Goal: Task Accomplishment & Management: Manage account settings

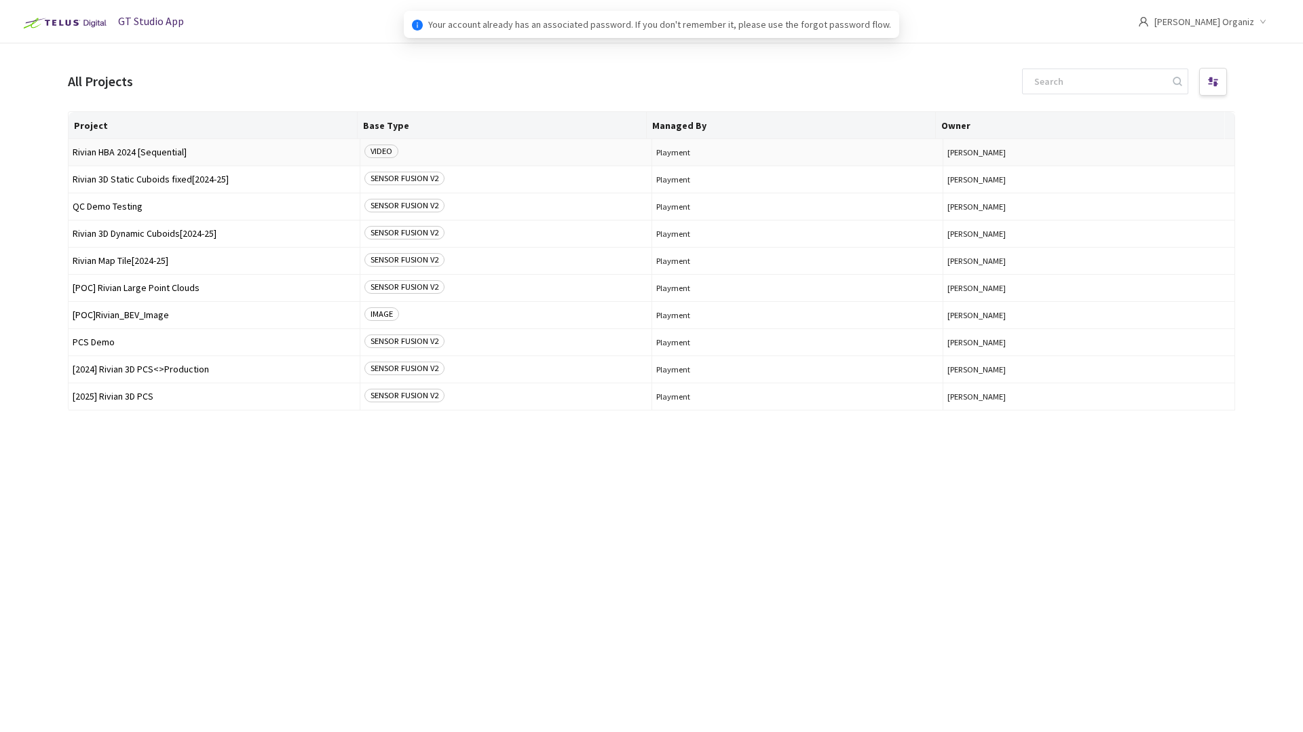
click at [151, 154] on span "Rivian HBA 2024 [Sequential]" at bounding box center [214, 152] width 283 height 10
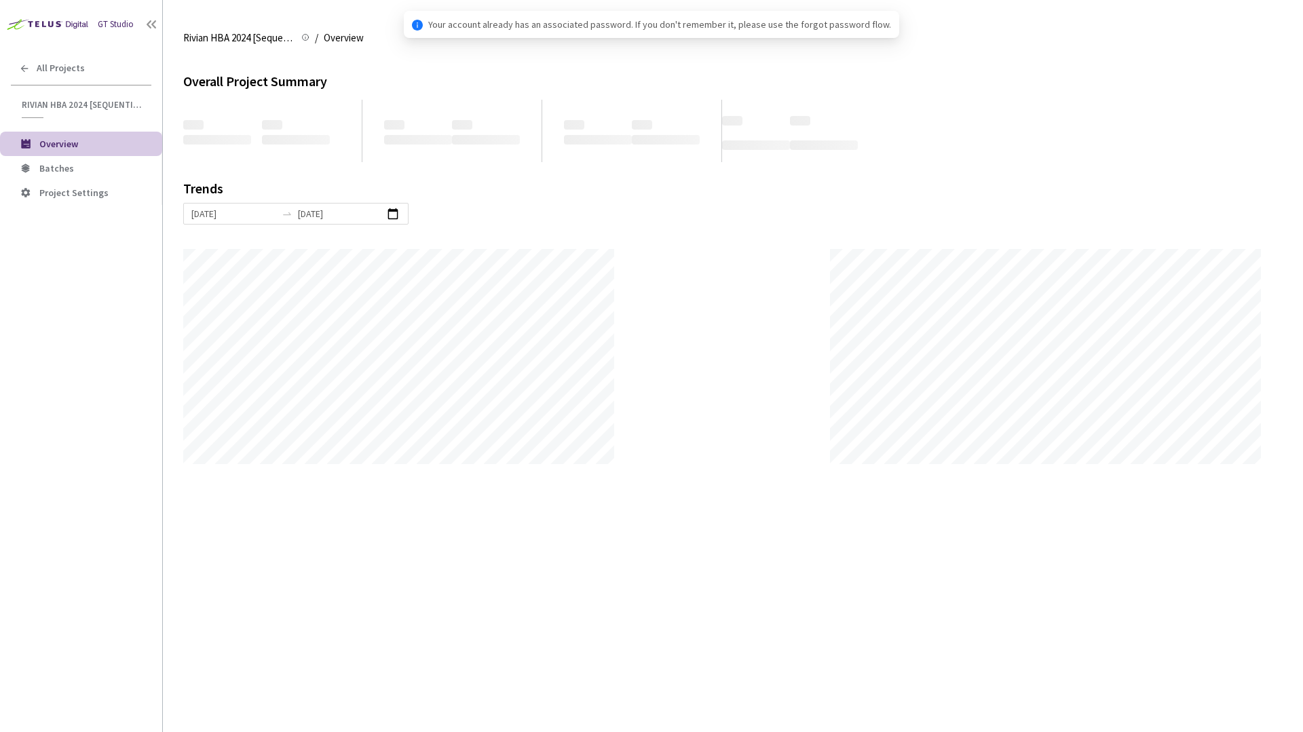
scroll to position [732, 1303]
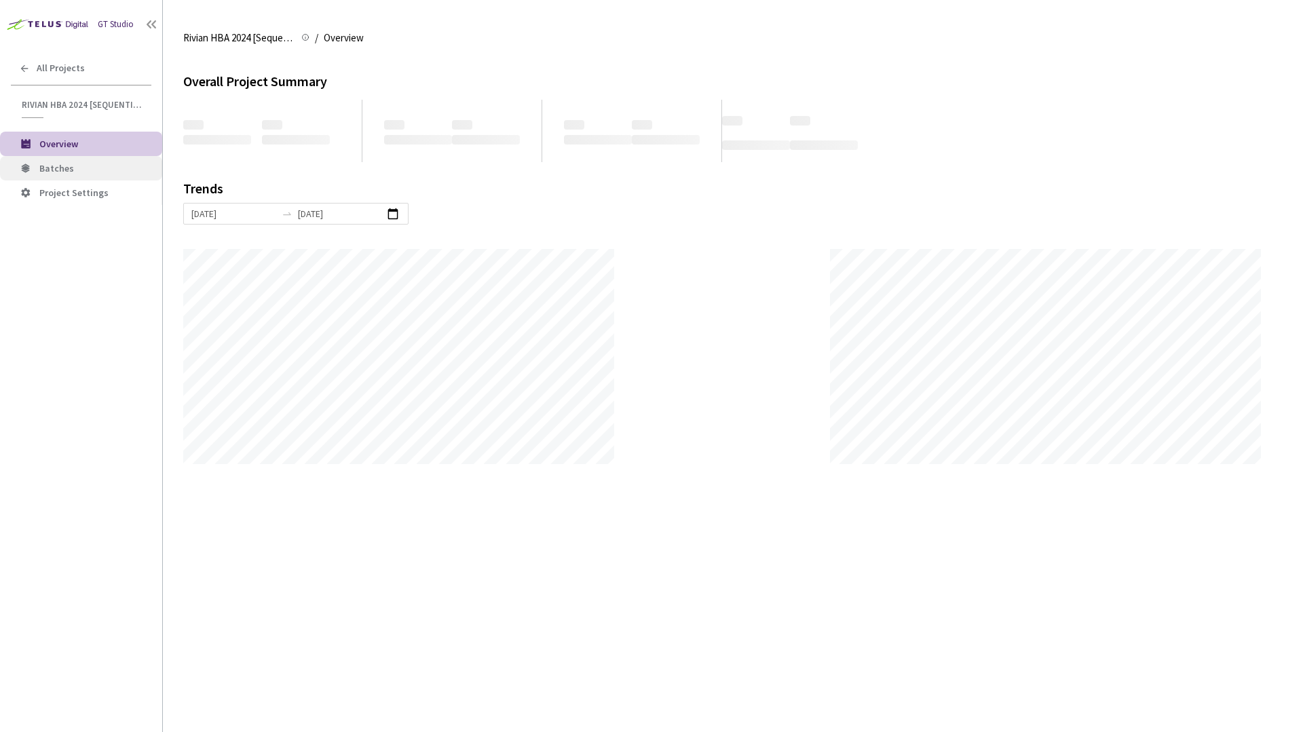
click at [78, 171] on span "Batches" at bounding box center [95, 169] width 112 height 12
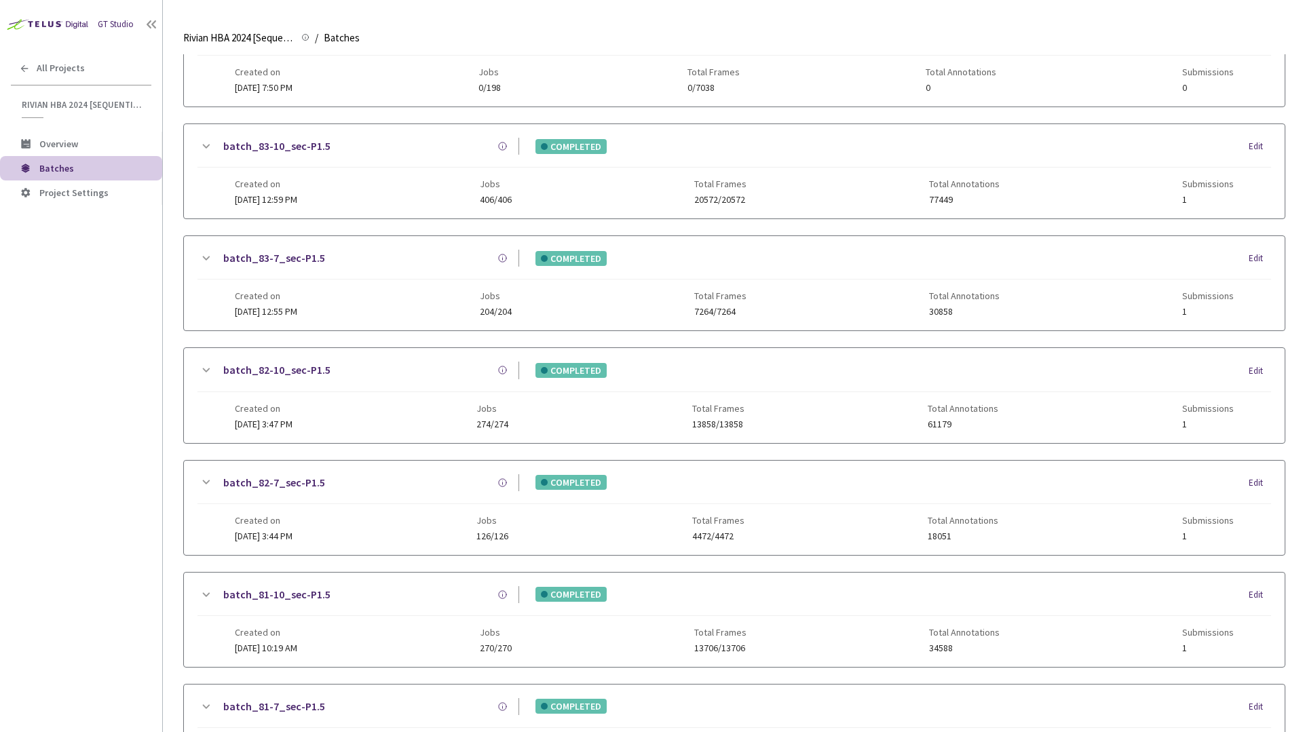
scroll to position [415, 0]
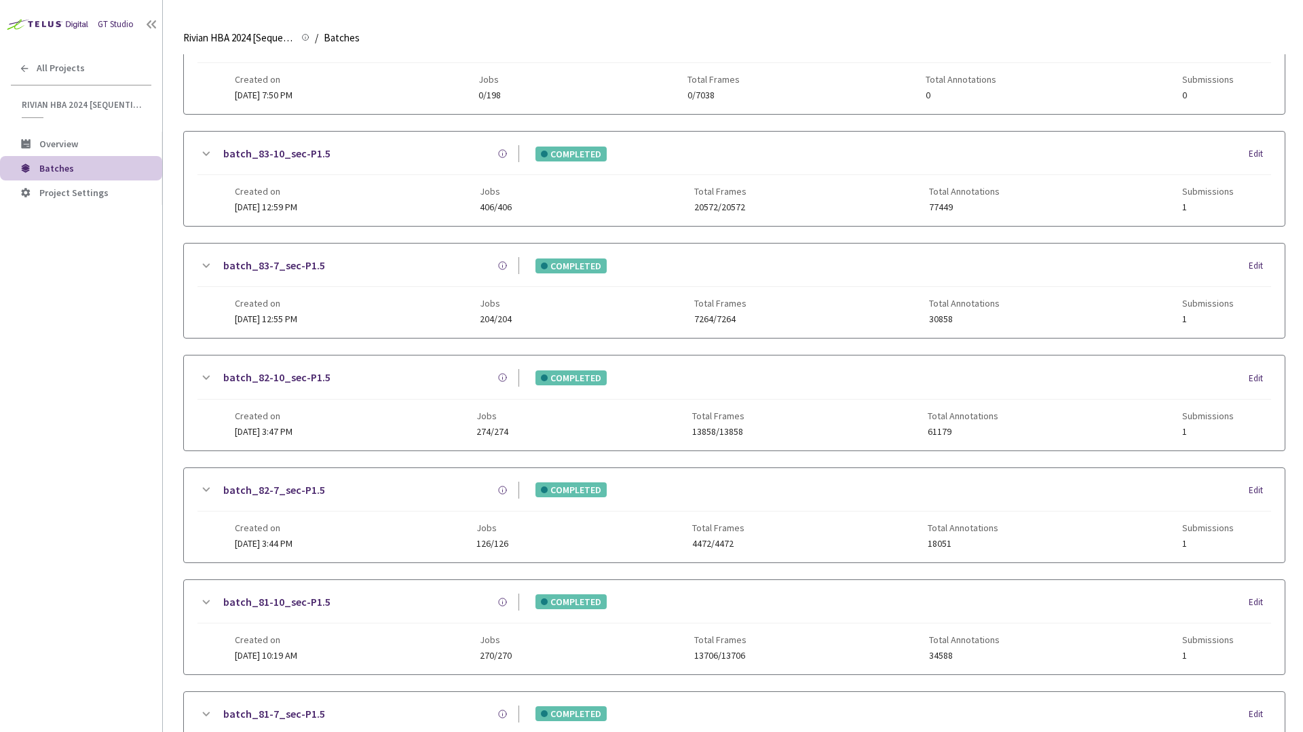
click at [479, 267] on div "batch_83-7_sec-P1.5" at bounding box center [366, 265] width 305 height 17
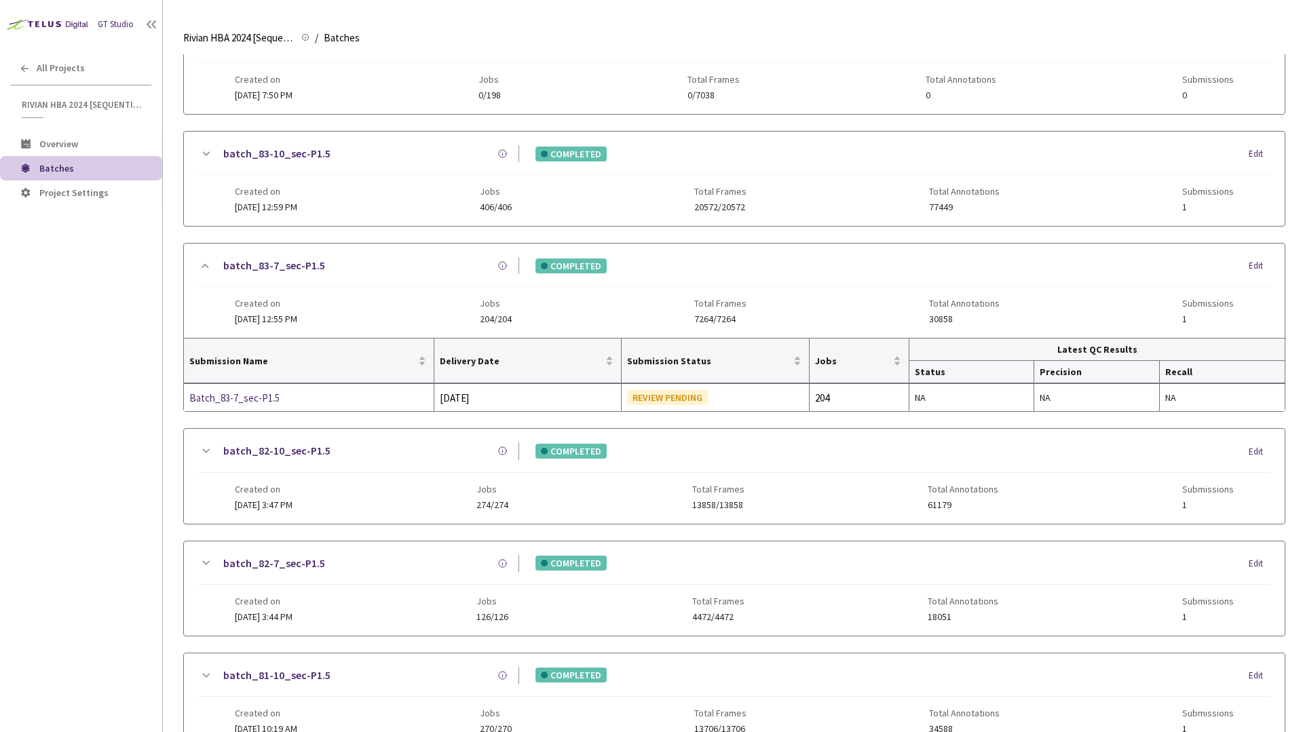
click at [432, 132] on div "batch_83-10_sec-P1.5 COMPLETED Edit Created on 05 Sep, 2025 at 12:59 PM Jobs 40…" at bounding box center [734, 179] width 1101 height 94
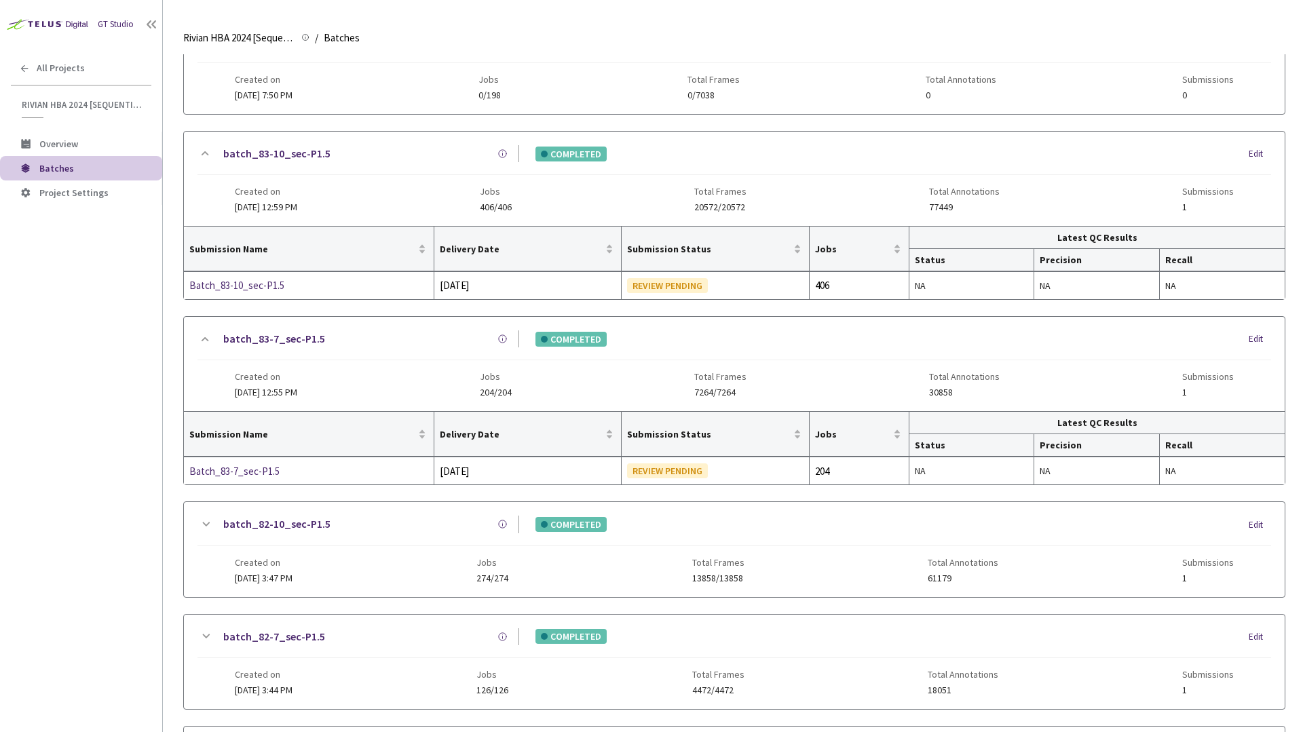
click at [292, 341] on link "batch_83-7_sec-P1.5" at bounding box center [274, 338] width 102 height 17
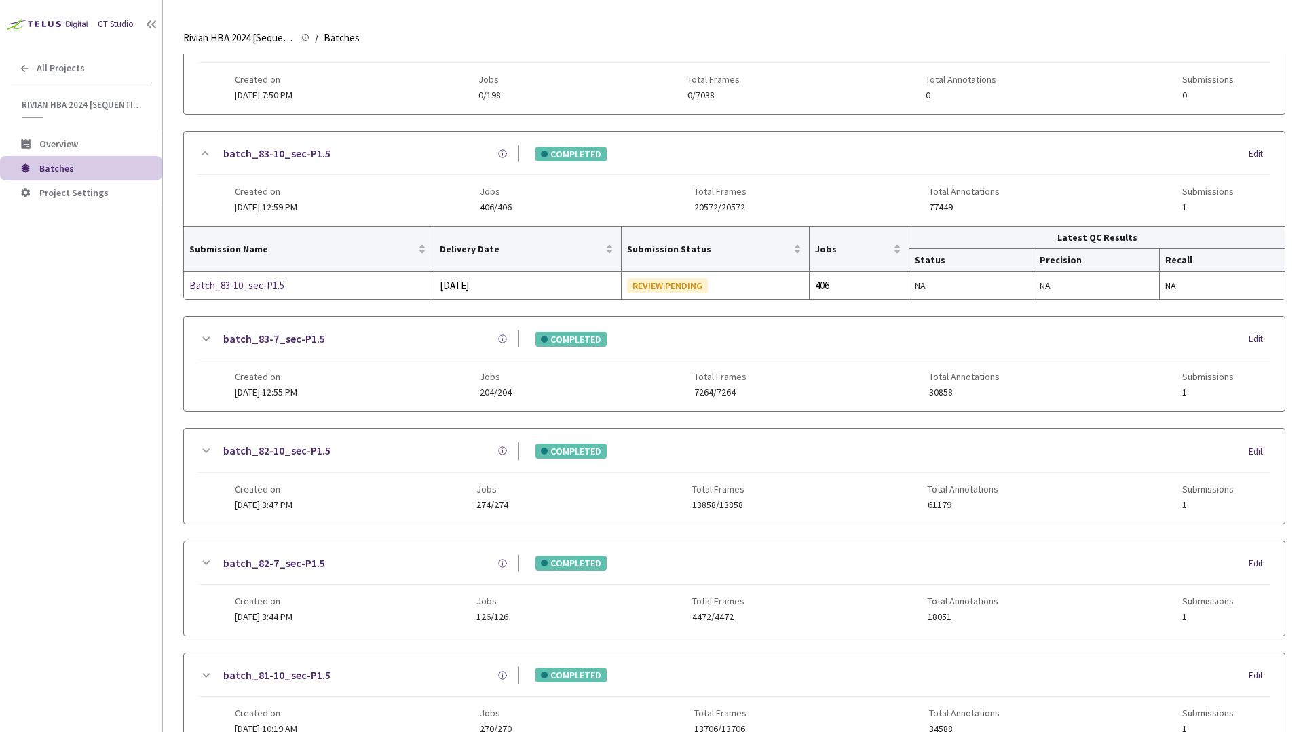
click at [307, 149] on link "batch_83-10_sec-P1.5" at bounding box center [276, 153] width 107 height 17
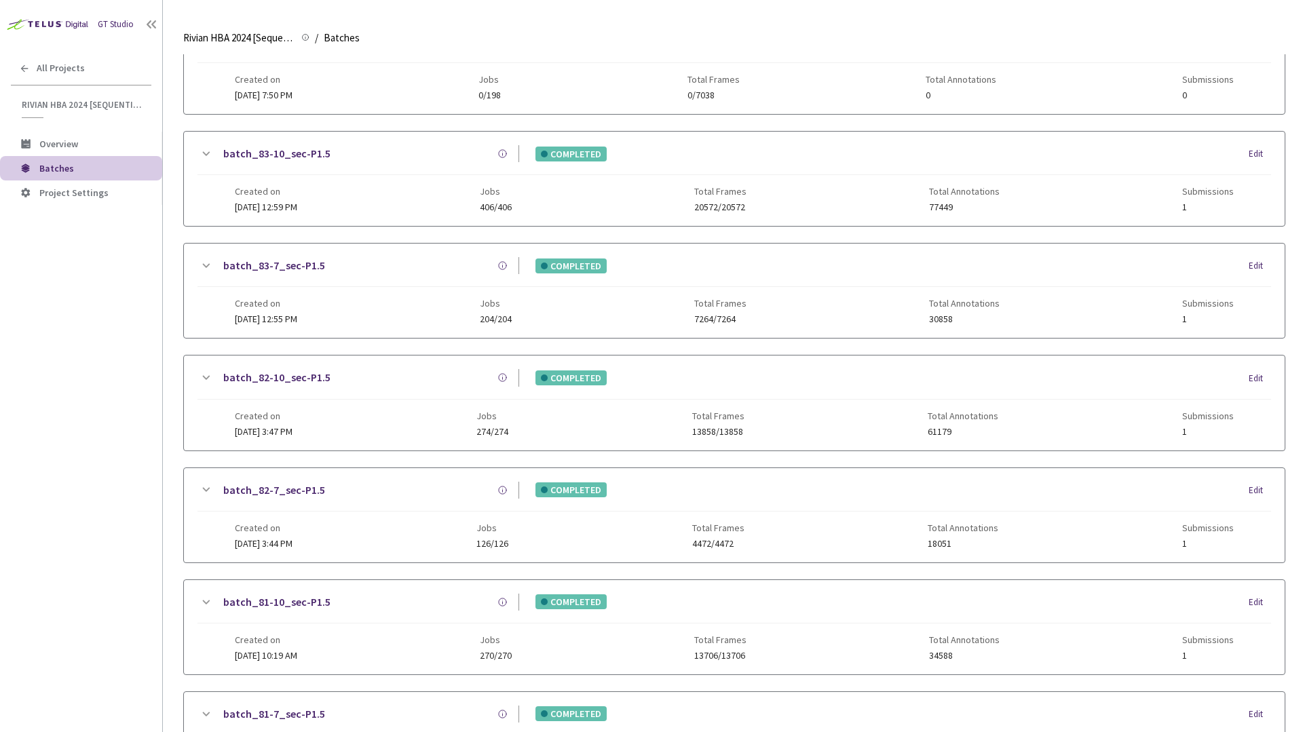
click at [170, 465] on main "Rivian HBA 2024 [Sequential] Rivian HBA 2024 [Sequential] / Batches Batches Bat…" at bounding box center [733, 366] width 1140 height 732
click at [277, 494] on link "batch_82-7_sec-P1.5" at bounding box center [274, 490] width 102 height 17
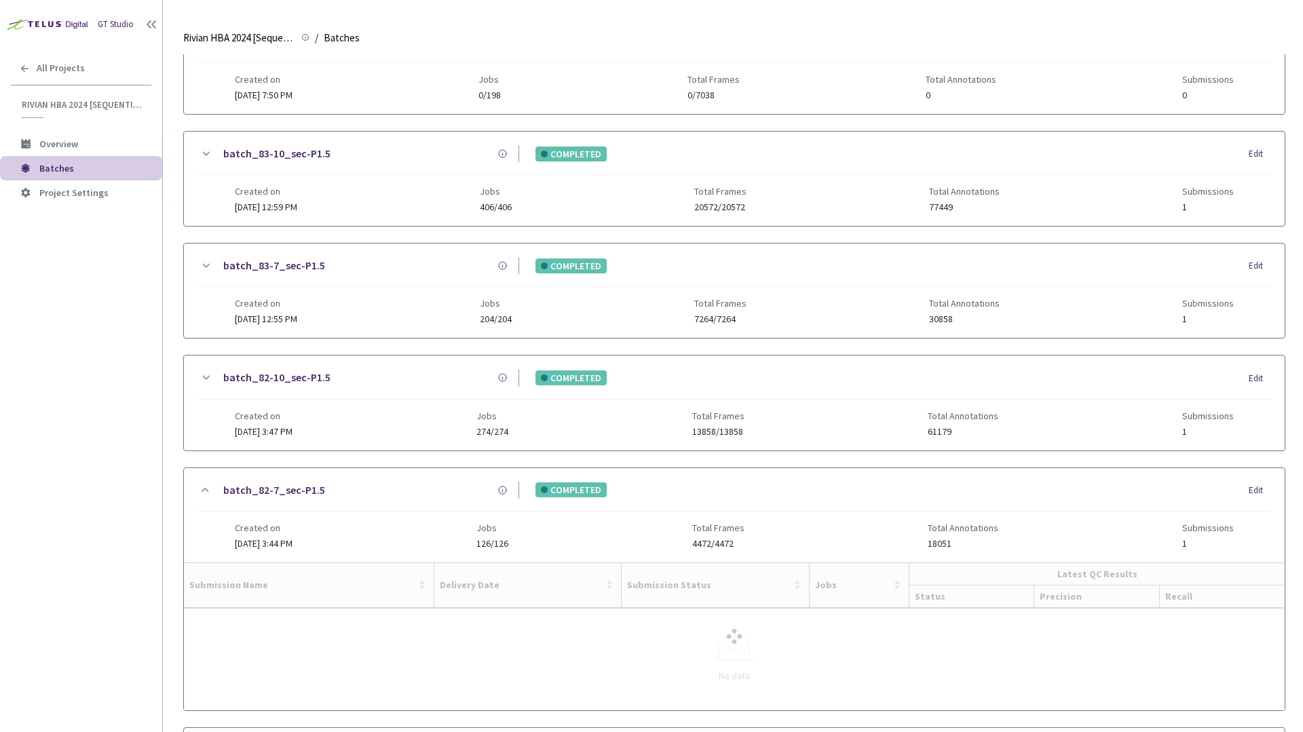
click at [311, 380] on link "batch_82-10_sec-P1.5" at bounding box center [276, 377] width 107 height 17
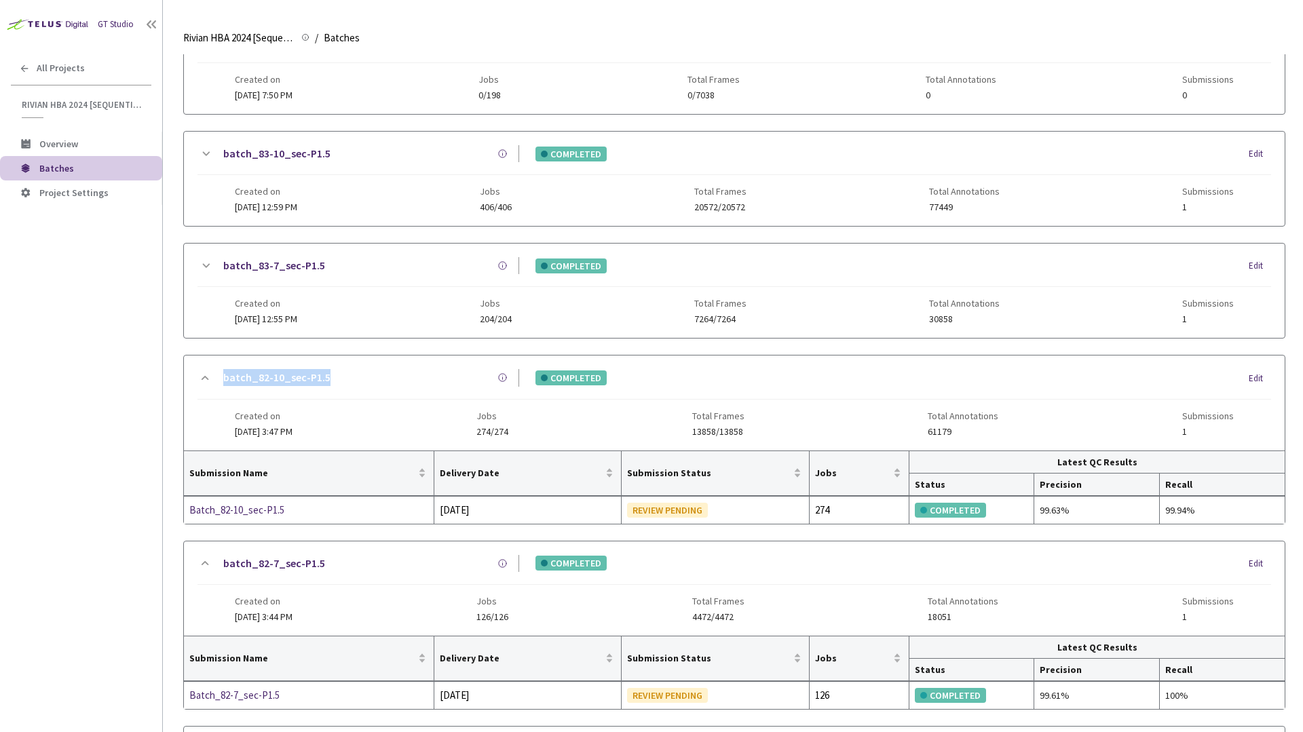
click at [174, 322] on main "Rivian HBA 2024 [Sequential] Rivian HBA 2024 [Sequential] / Batches Batches Bat…" at bounding box center [733, 366] width 1140 height 732
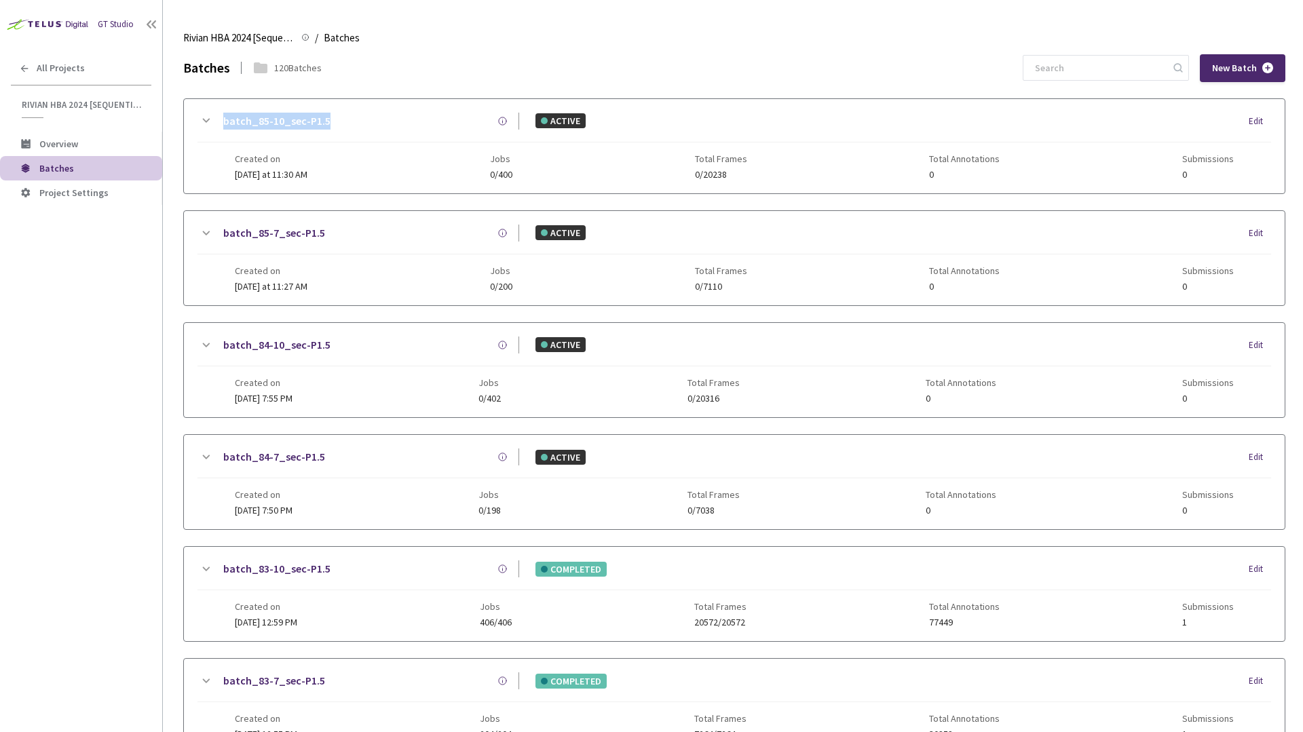
click at [1040, 73] on div "Batches 120 Batches New Batch" at bounding box center [734, 68] width 1102 height 28
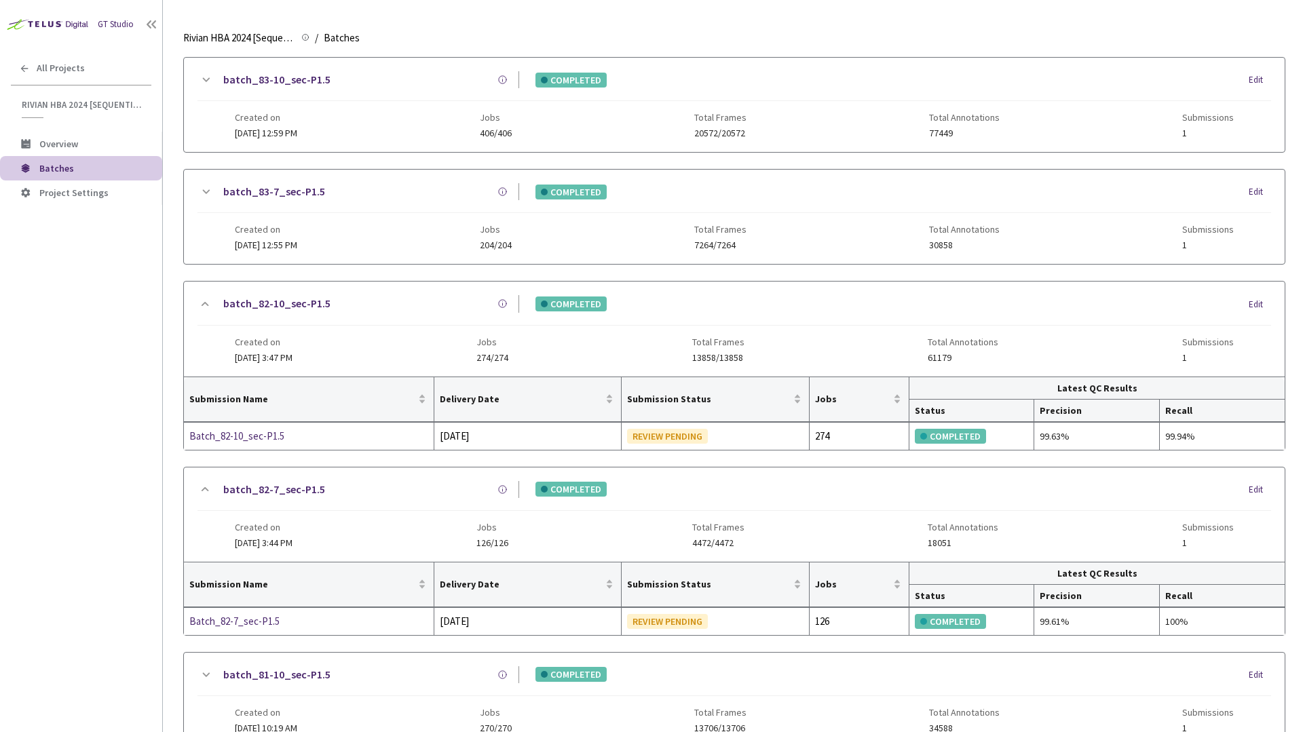
scroll to position [492, 0]
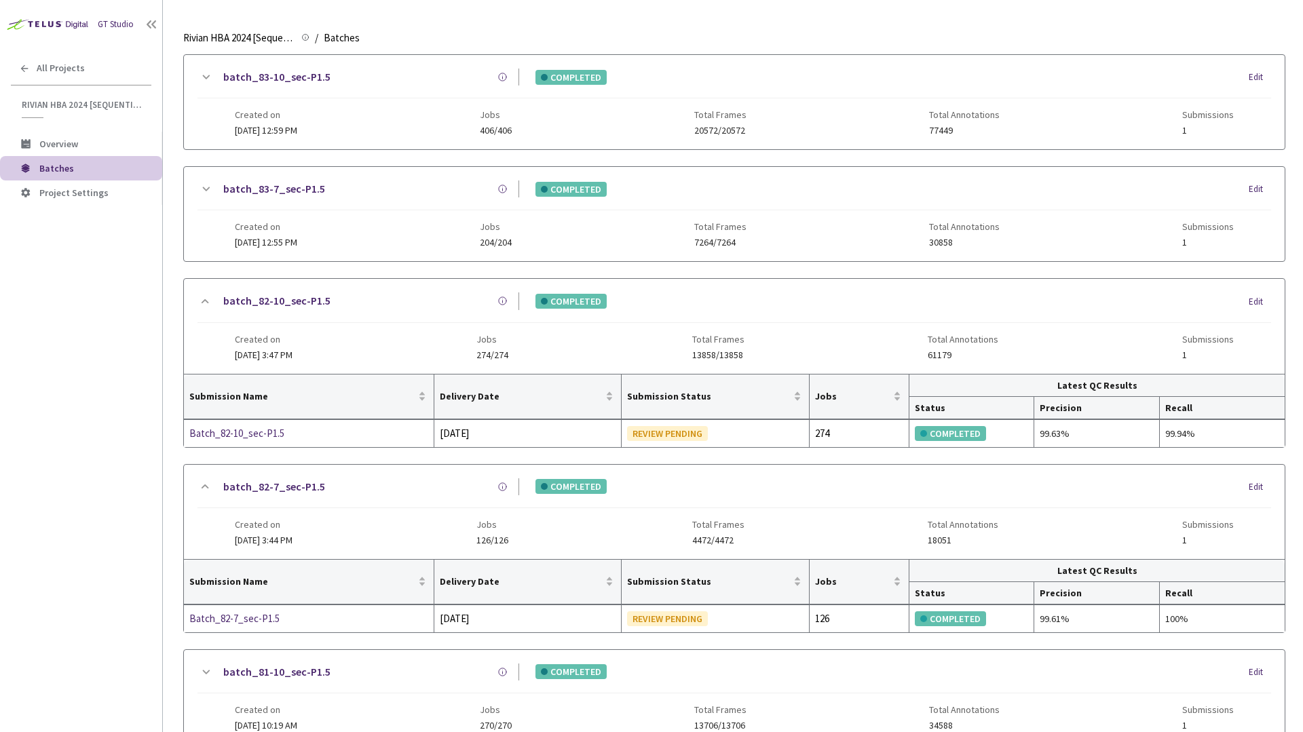
click at [293, 487] on link "batch_82-7_sec-P1.5" at bounding box center [274, 486] width 102 height 17
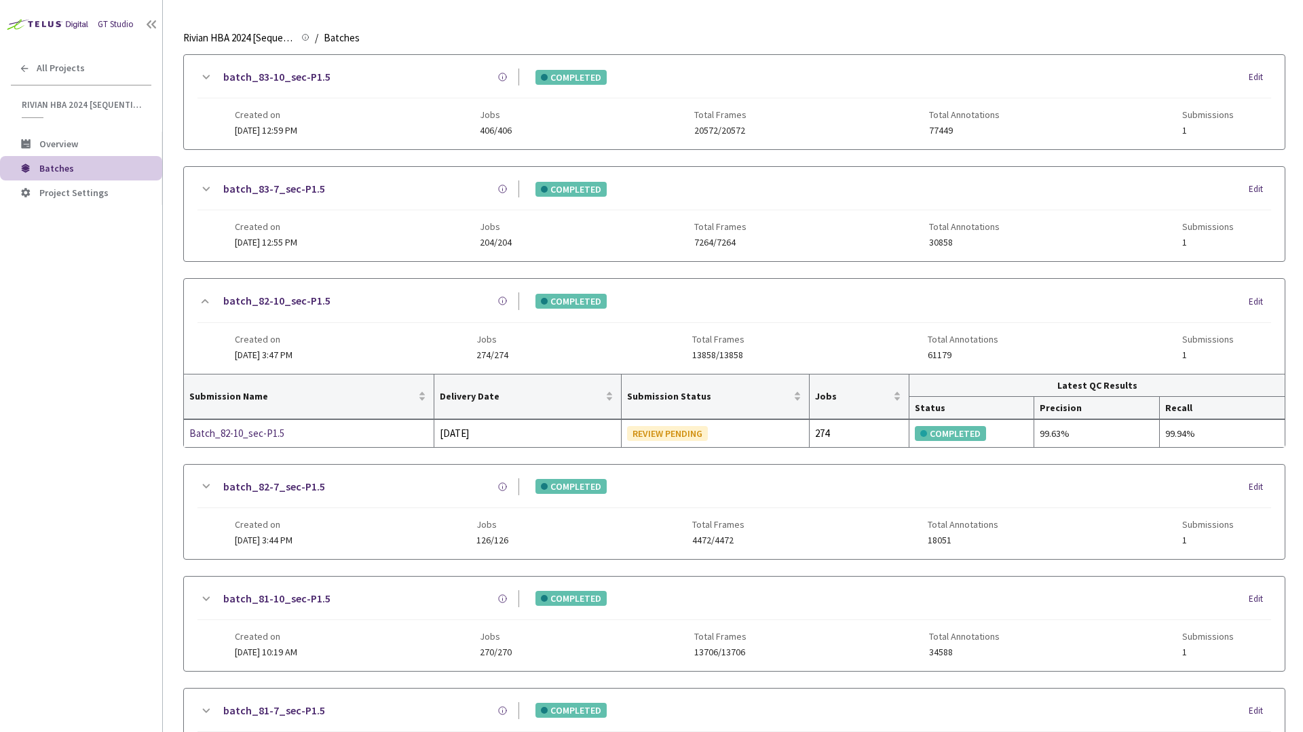
click at [313, 299] on link "batch_82-10_sec-P1.5" at bounding box center [276, 300] width 107 height 17
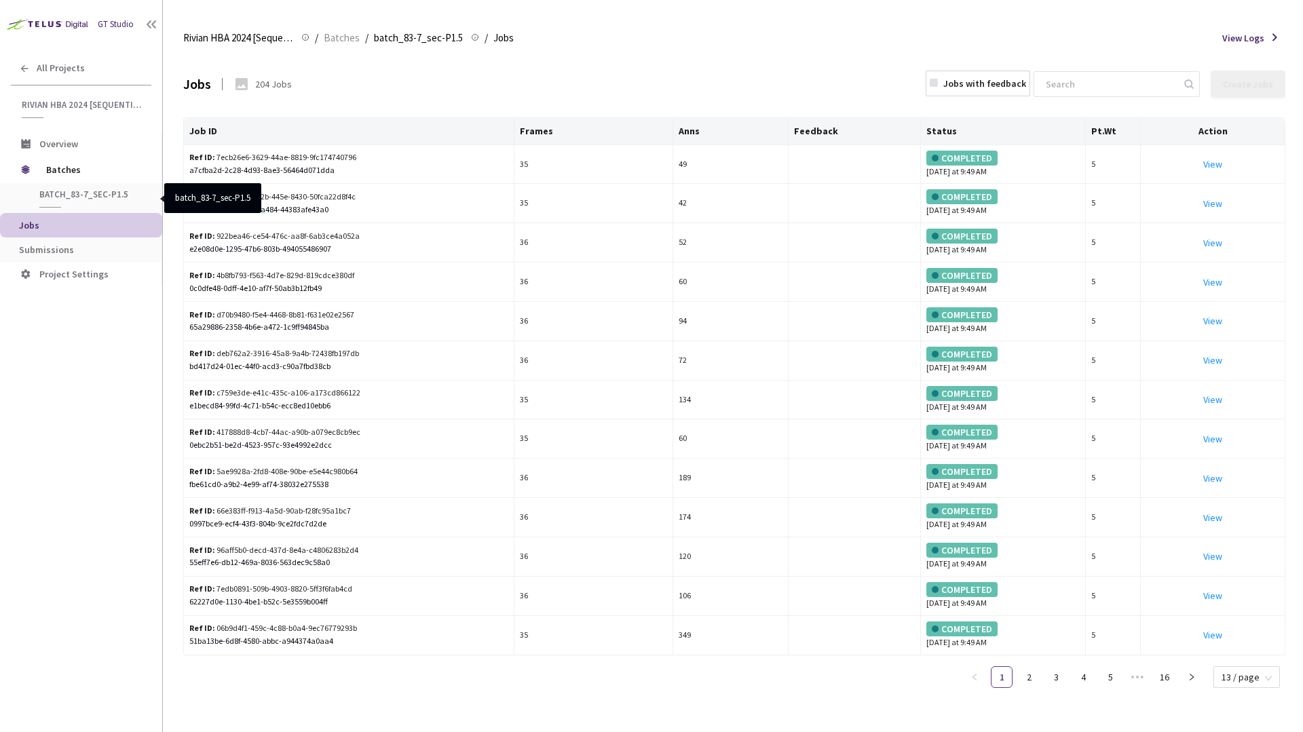
click at [112, 193] on span "batch_83-7_sec-P1.5" at bounding box center [89, 195] width 100 height 12
click at [66, 245] on span "Submissions" at bounding box center [46, 250] width 55 height 12
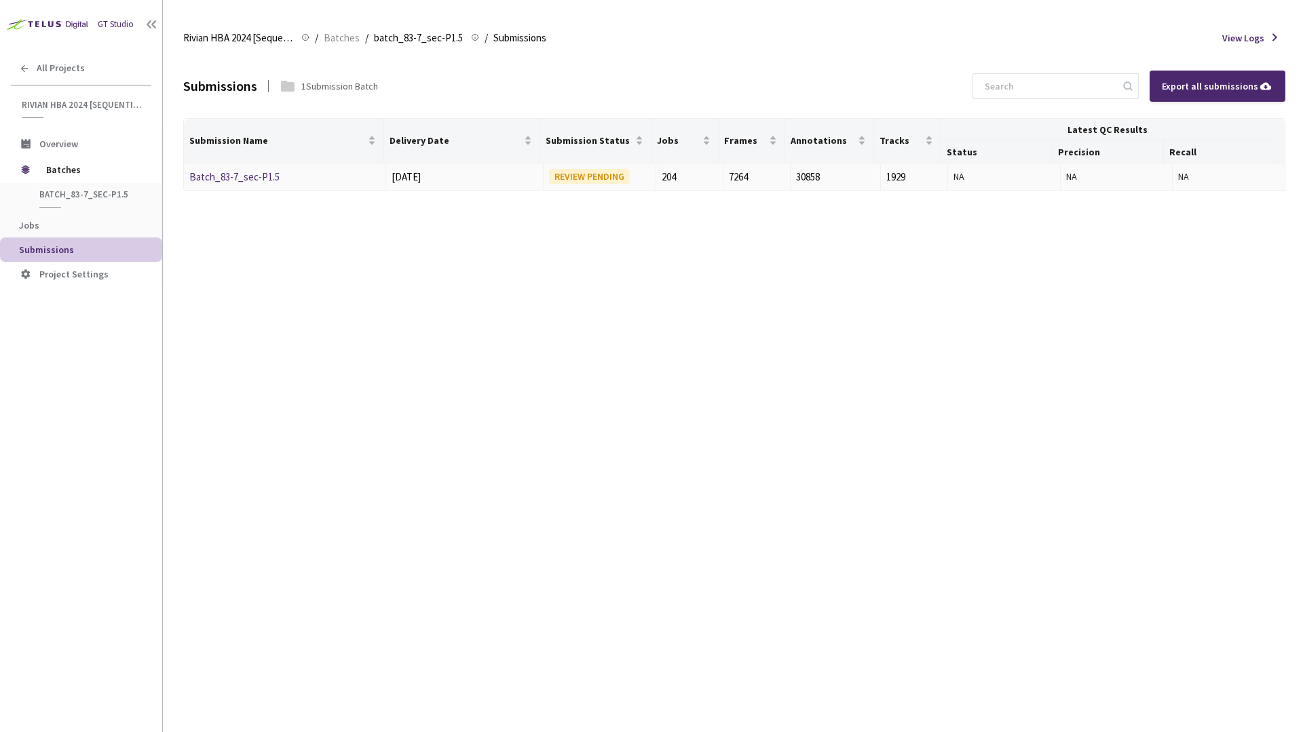
click at [244, 170] on link "Batch_83-7_sec-P1.5" at bounding box center [234, 176] width 90 height 13
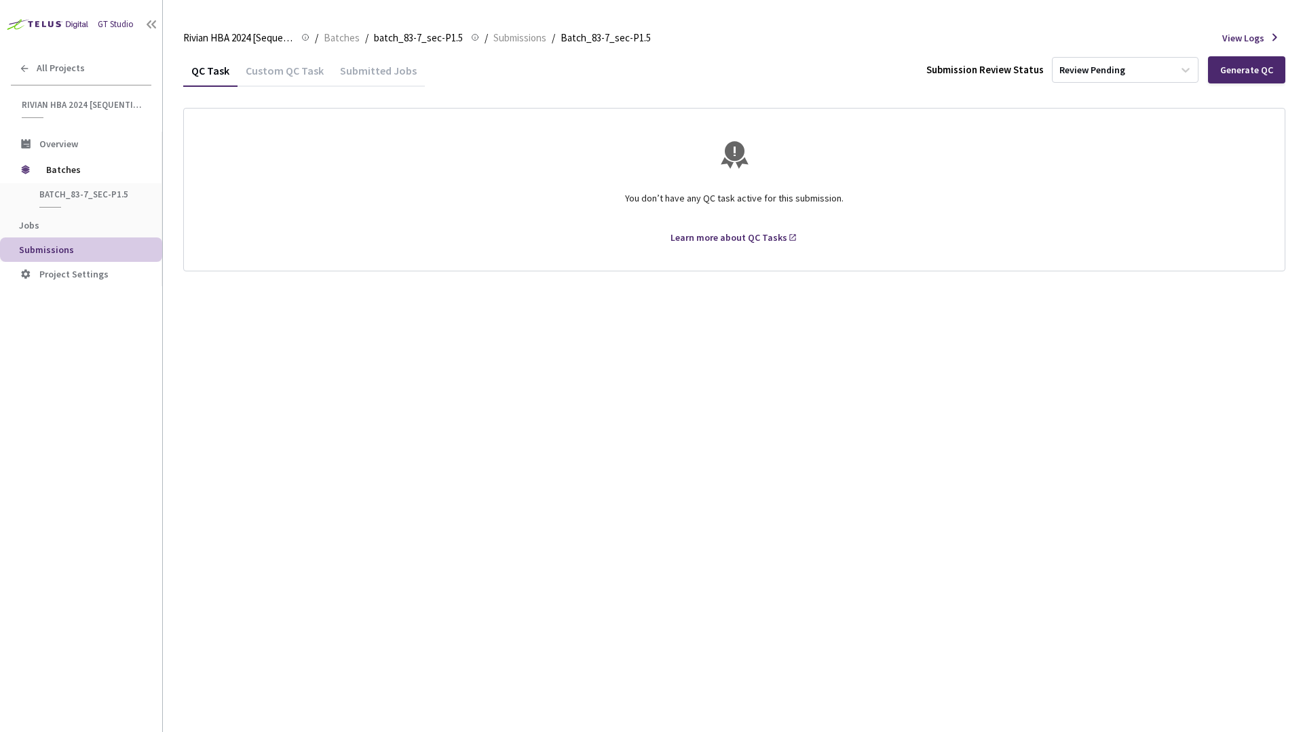
click at [624, 358] on div "QC Task Custom QC Task Submitted Jobs Submission Review Status Review Pending G…" at bounding box center [734, 393] width 1102 height 678
click at [872, 70] on div "QC Task Custom QC Task Submitted Jobs Submission Review Status Review Pending G…" at bounding box center [734, 70] width 1102 height 32
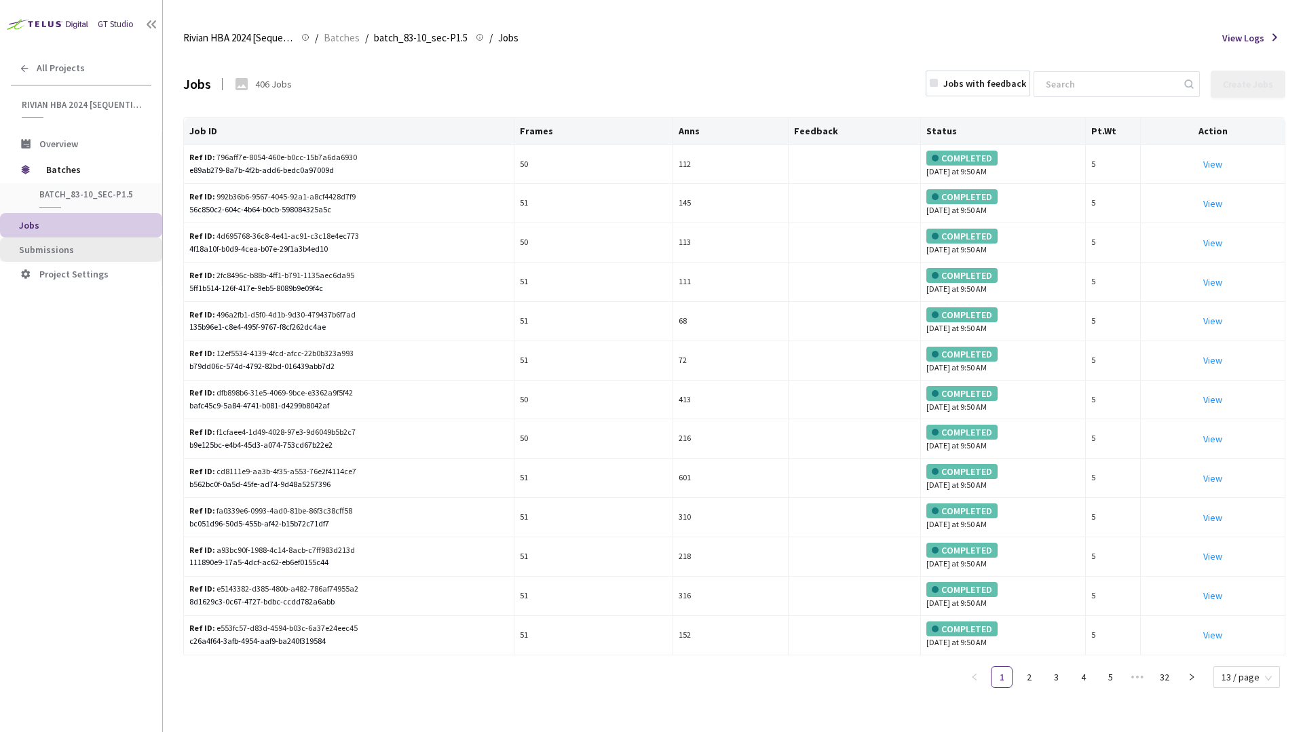
click at [48, 243] on li "Submissions" at bounding box center [81, 249] width 162 height 24
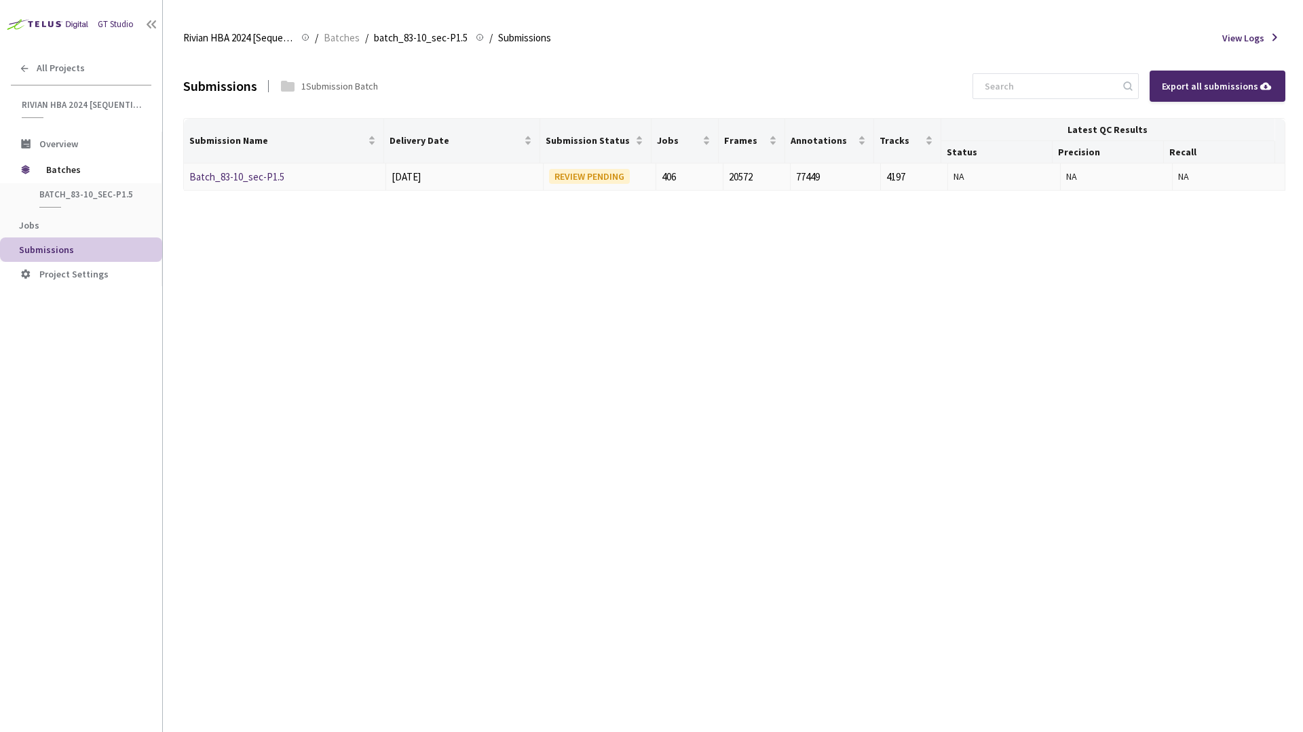
click at [269, 179] on link "Batch_83-10_sec-P1.5" at bounding box center [236, 176] width 95 height 13
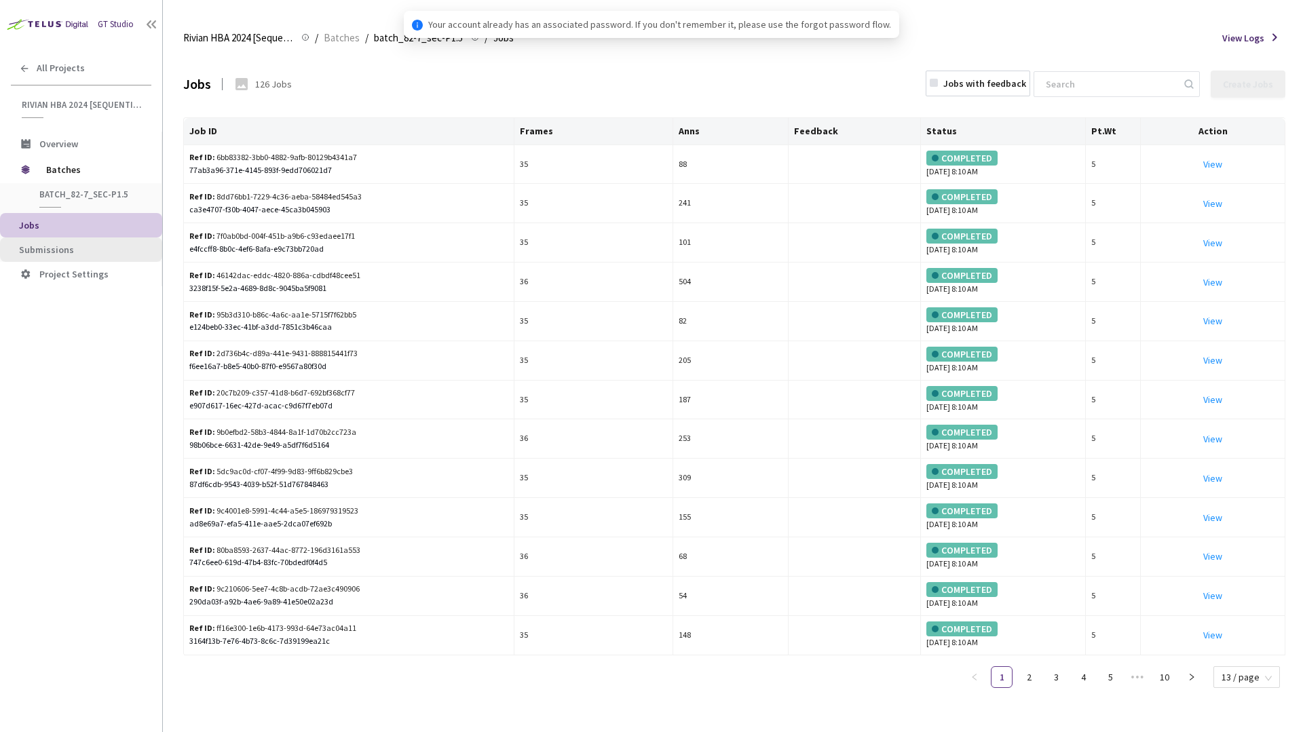
click at [87, 244] on span "Submissions" at bounding box center [85, 250] width 132 height 12
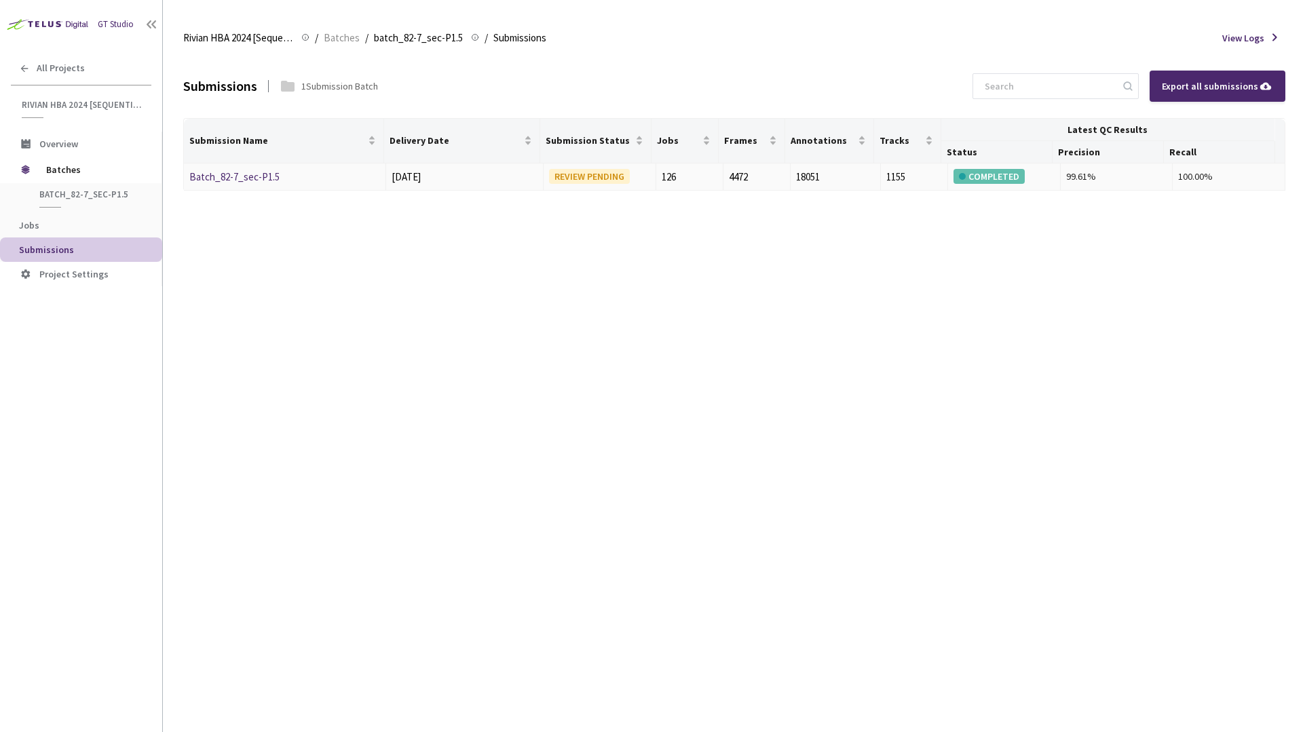
click at [237, 176] on link "Batch_82-7_sec-P1.5" at bounding box center [234, 176] width 90 height 13
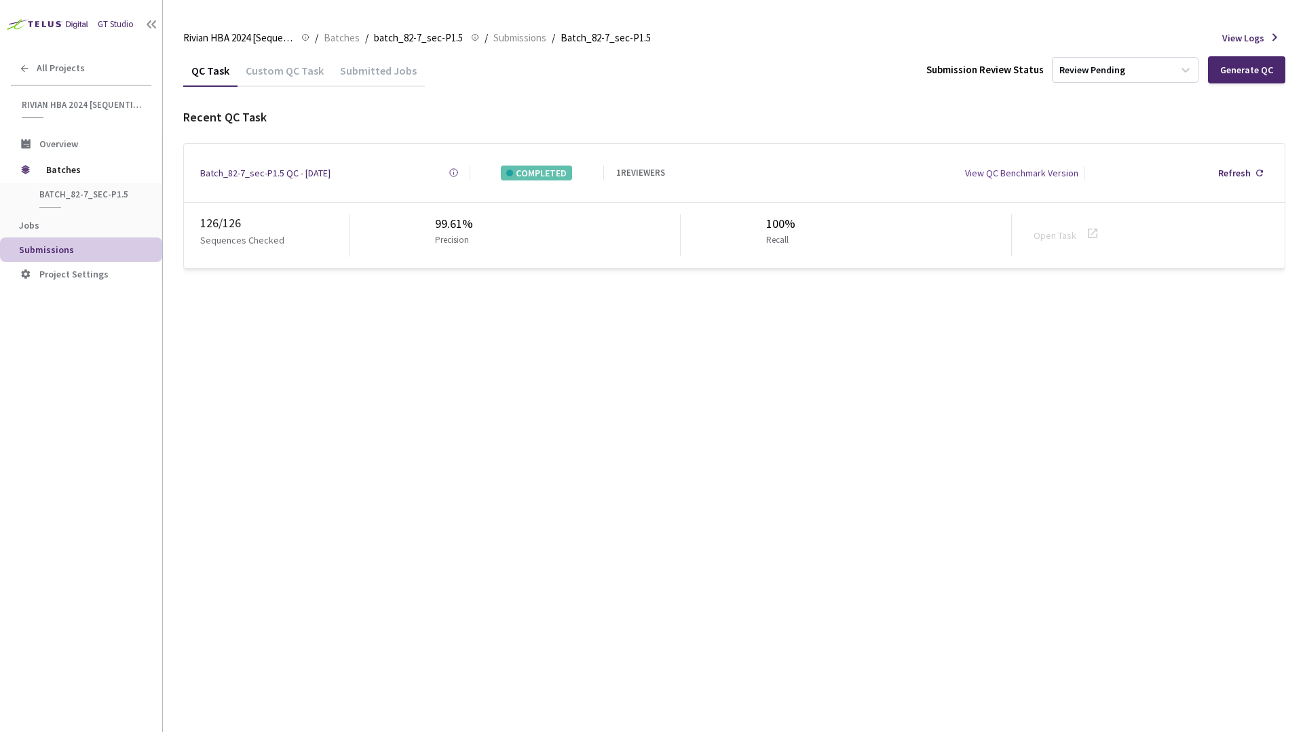
click at [596, 302] on div "QC Task Custom QC Task Submitted Jobs Submission Review Status Review Pending G…" at bounding box center [734, 393] width 1102 height 678
click at [1135, 73] on div "Review Pending" at bounding box center [1112, 69] width 121 height 23
click at [1098, 163] on p "Approve submission batch for export." at bounding box center [1127, 167] width 147 height 9
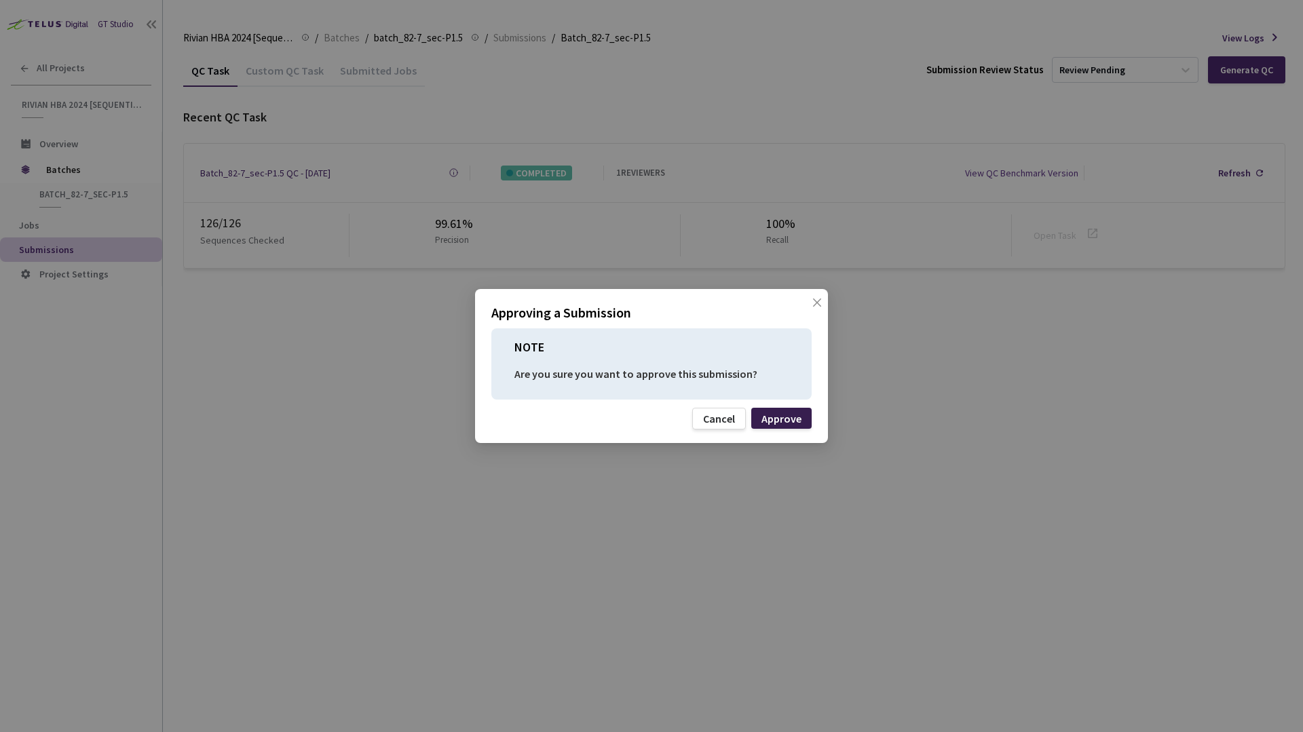
click at [784, 416] on div "Approve" at bounding box center [781, 418] width 40 height 11
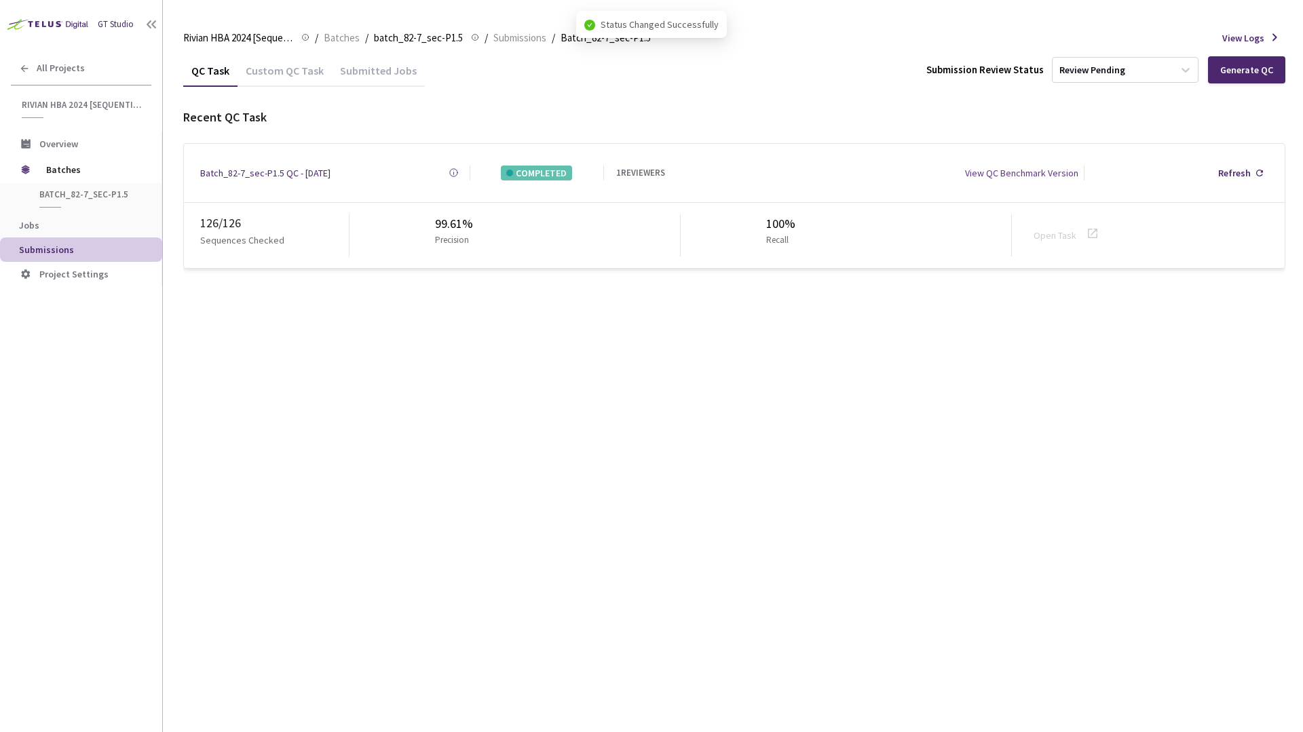
click at [784, 416] on div "QC Task Custom QC Task Submitted Jobs Submission Review Status Review Pending G…" at bounding box center [734, 393] width 1102 height 678
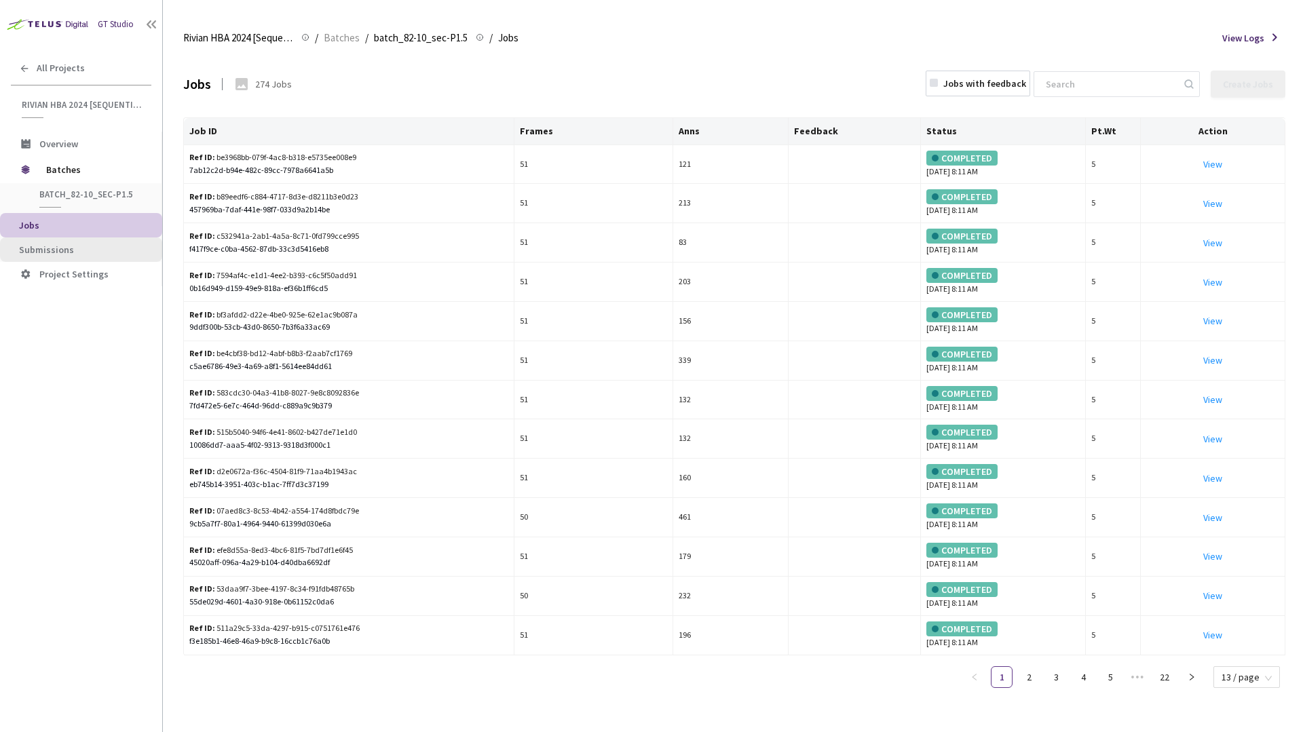
click at [78, 261] on li "Submissions" at bounding box center [81, 249] width 162 height 24
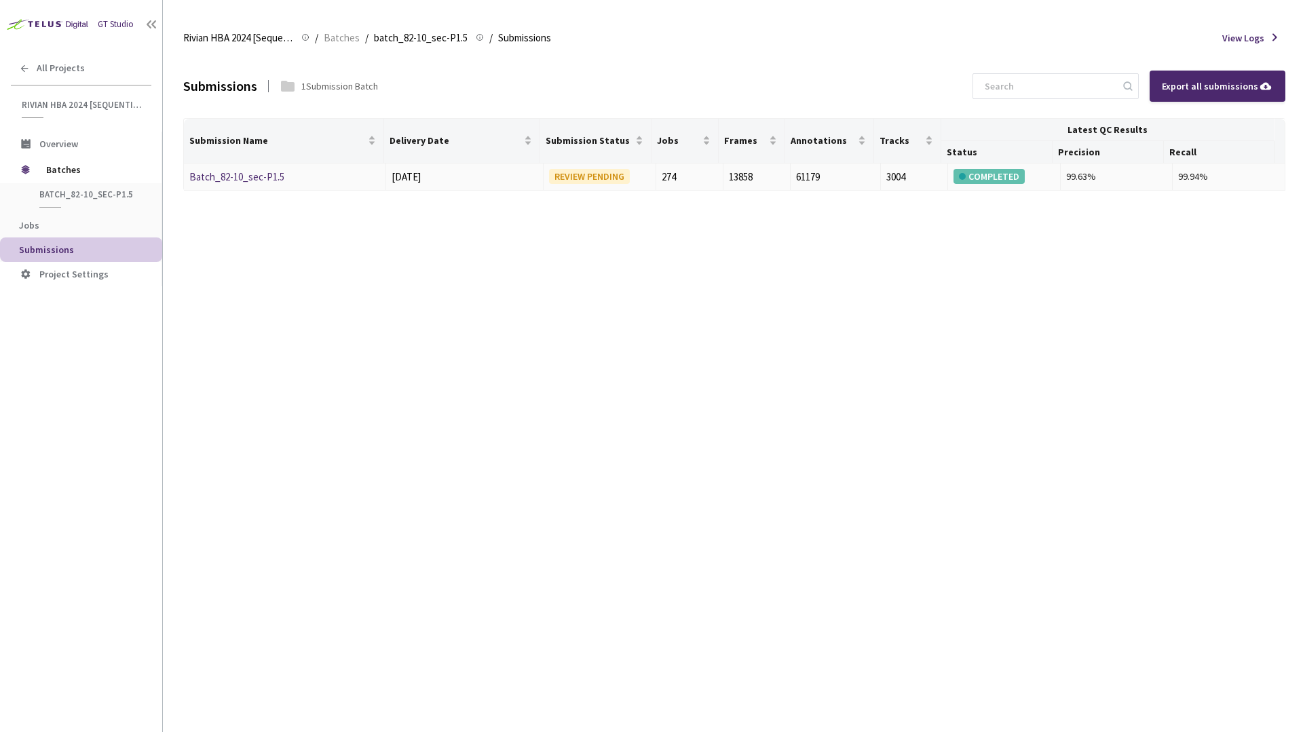
click at [241, 175] on link "Batch_82-10_sec-P1.5" at bounding box center [236, 176] width 95 height 13
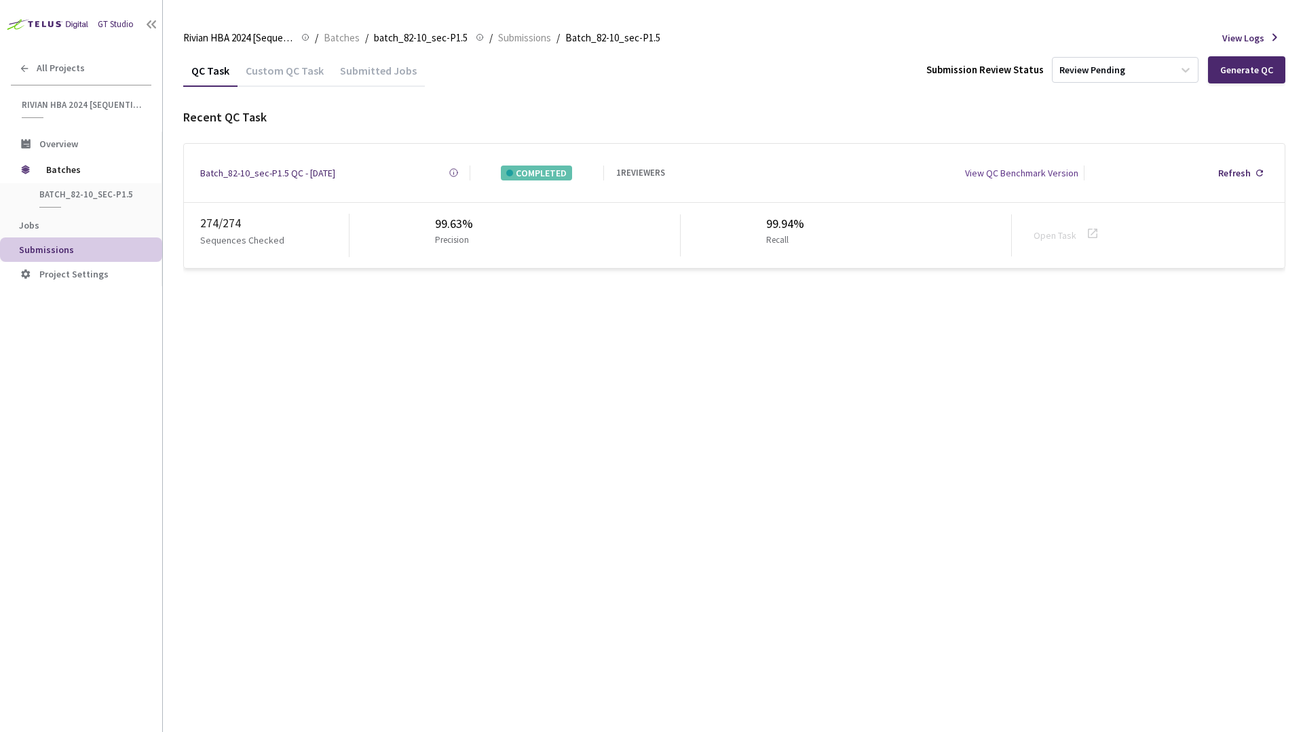
click at [878, 328] on div "QC Task Custom QC Task Submitted Jobs Submission Review Status Review Pending G…" at bounding box center [734, 393] width 1102 height 678
click at [1104, 71] on div "Review Pending" at bounding box center [1092, 70] width 66 height 13
click at [1079, 153] on div "Approve Approve submission batch for export." at bounding box center [1127, 160] width 147 height 41
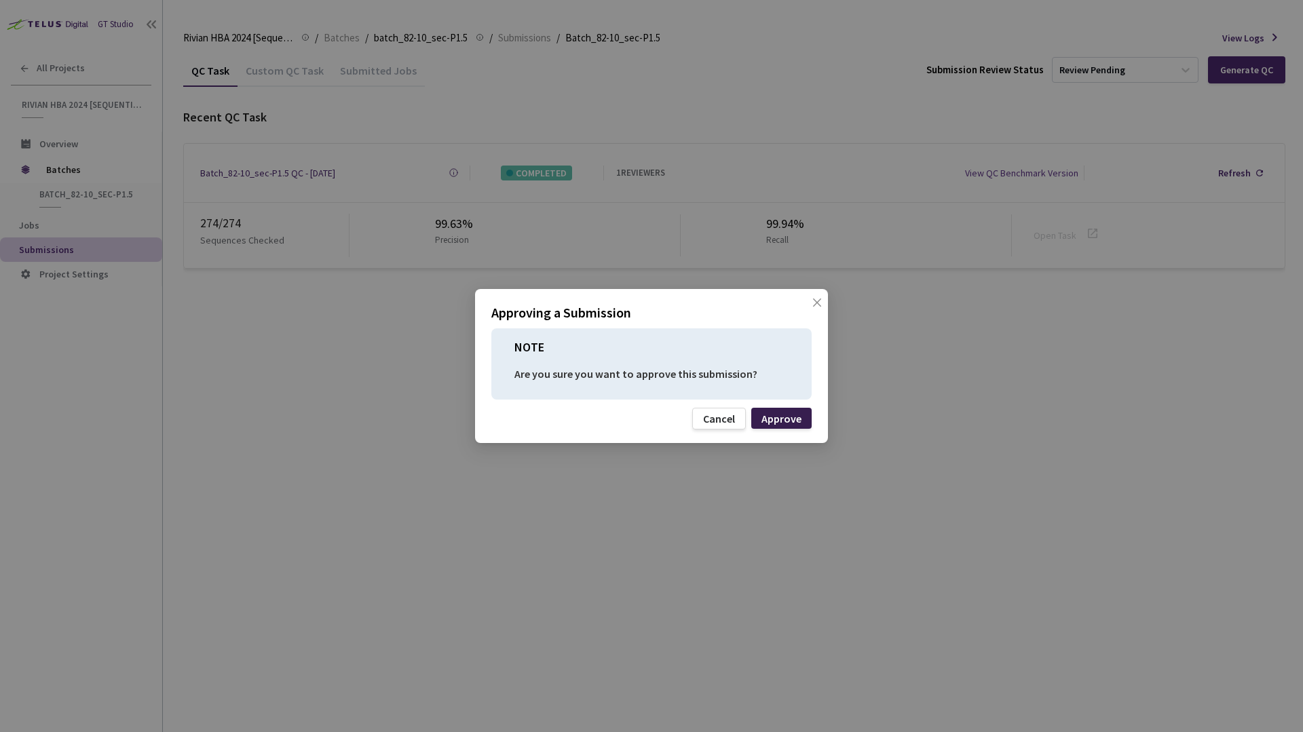
click at [770, 413] on div "Approve" at bounding box center [781, 418] width 40 height 11
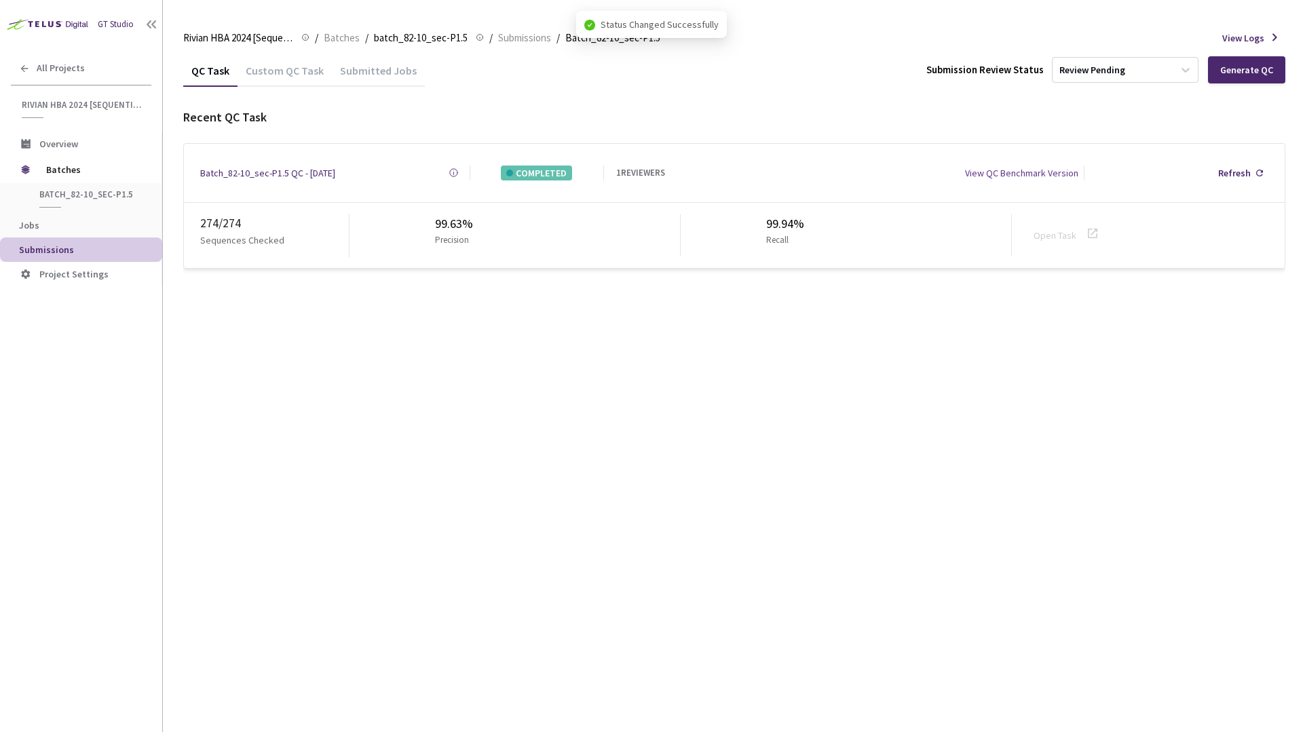
click at [880, 108] on div at bounding box center [734, 108] width 1102 height 0
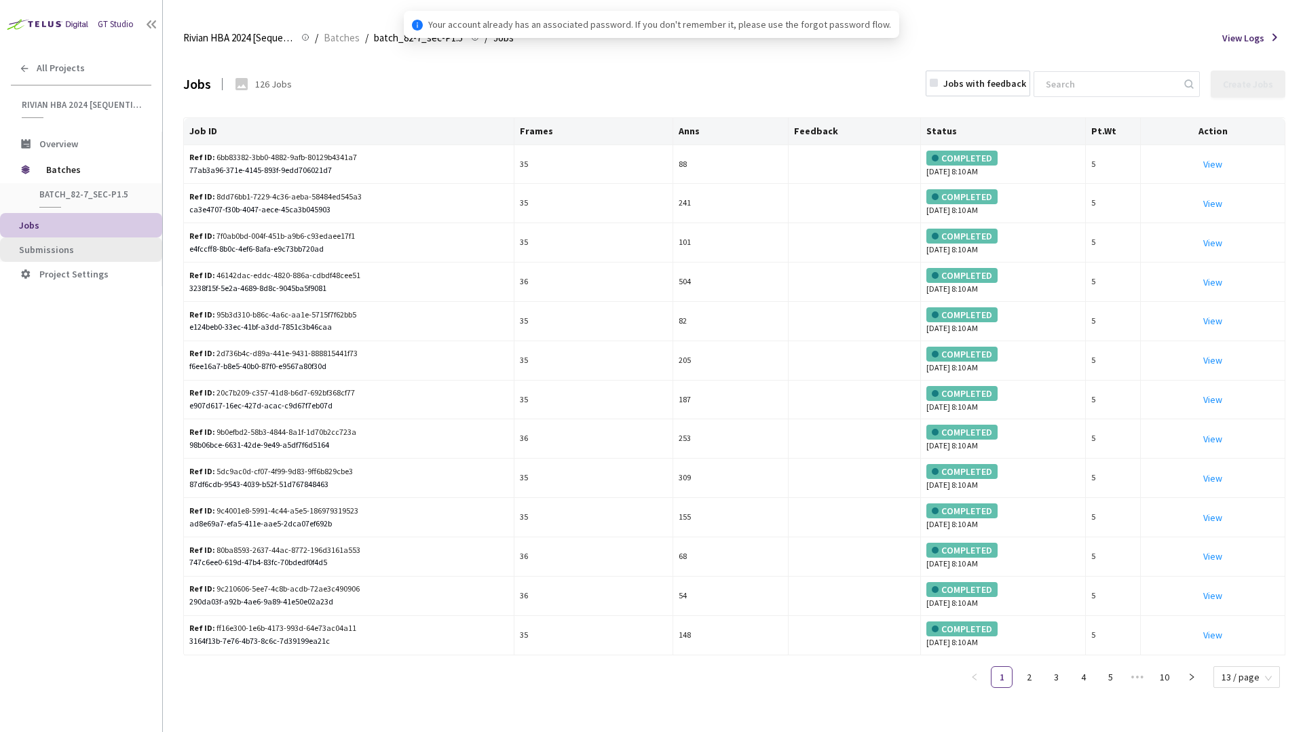
click at [75, 245] on span "Submissions" at bounding box center [85, 250] width 132 height 12
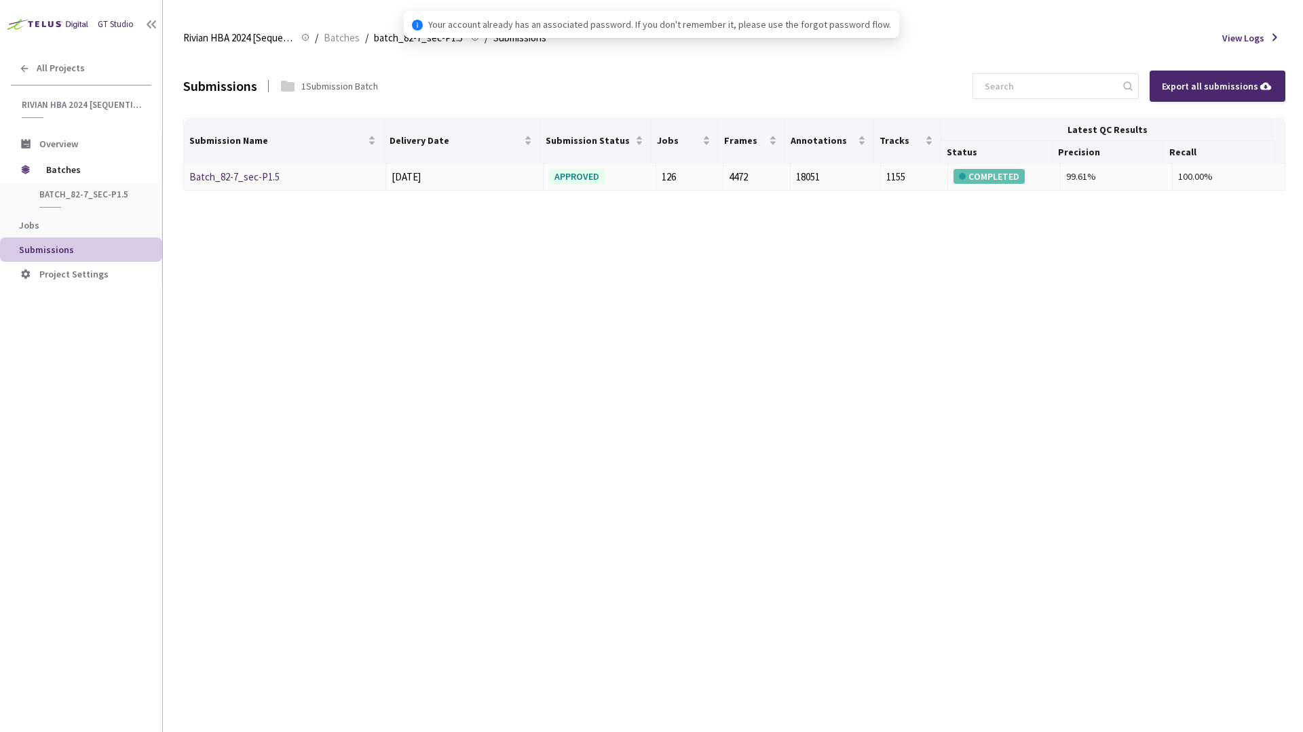
click at [265, 178] on link "Batch_82-7_sec-P1.5" at bounding box center [234, 176] width 90 height 13
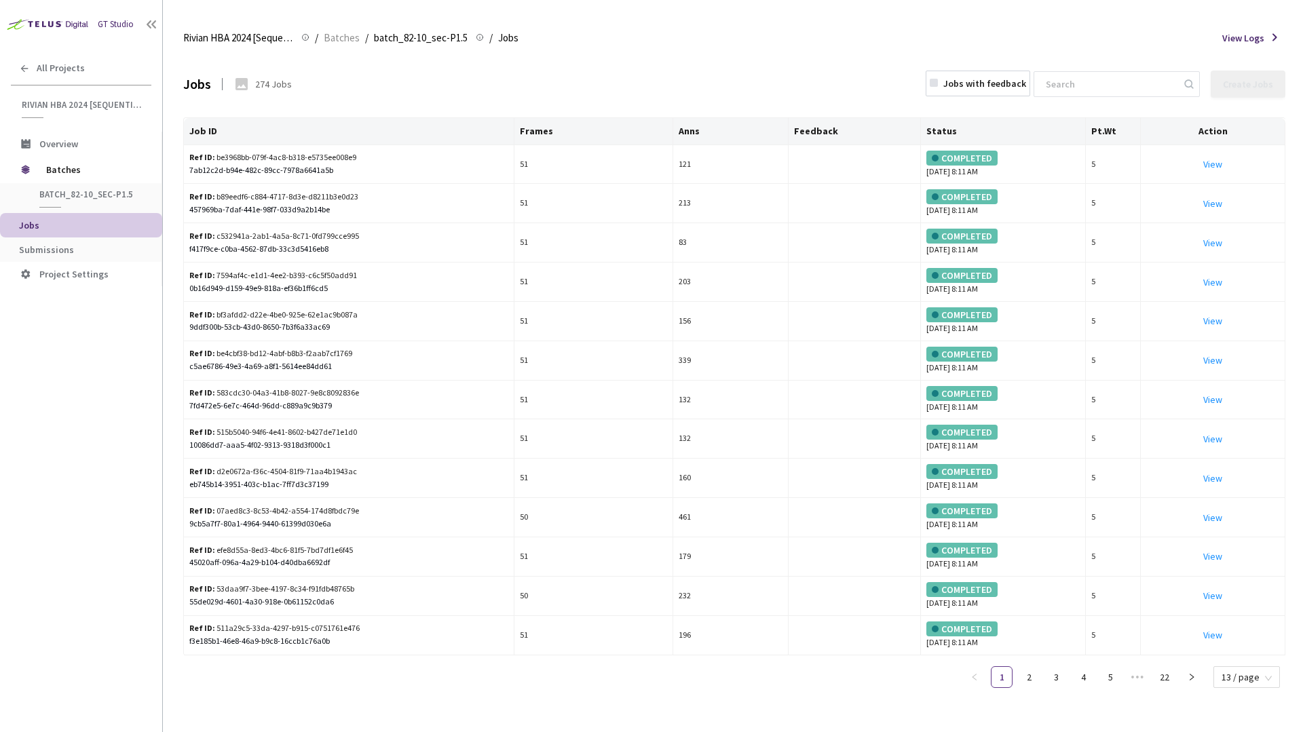
click at [88, 247] on span "Submissions" at bounding box center [85, 250] width 132 height 12
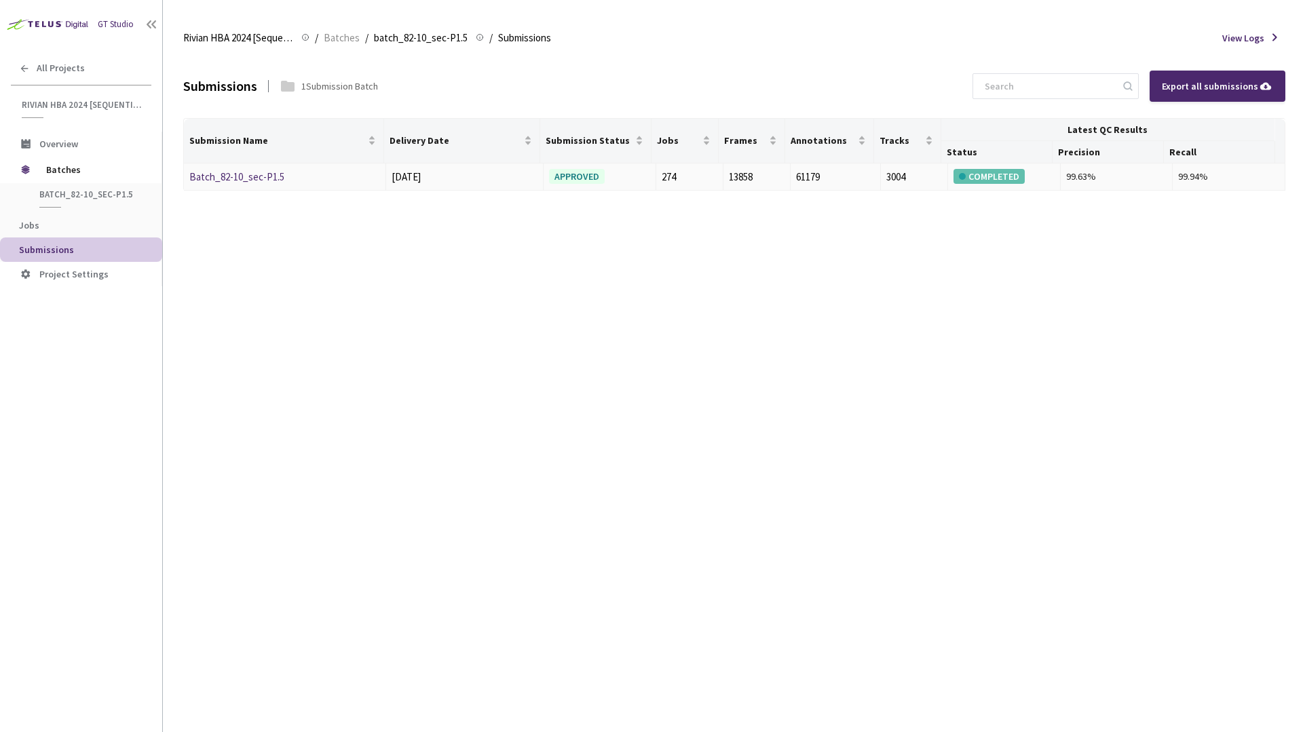
click at [241, 187] on td "Batch_82-10_sec-P1.5" at bounding box center [285, 178] width 202 height 28
click at [259, 173] on link "Batch_82-10_sec-P1.5" at bounding box center [236, 176] width 95 height 13
